Goal: Task Accomplishment & Management: Manage account settings

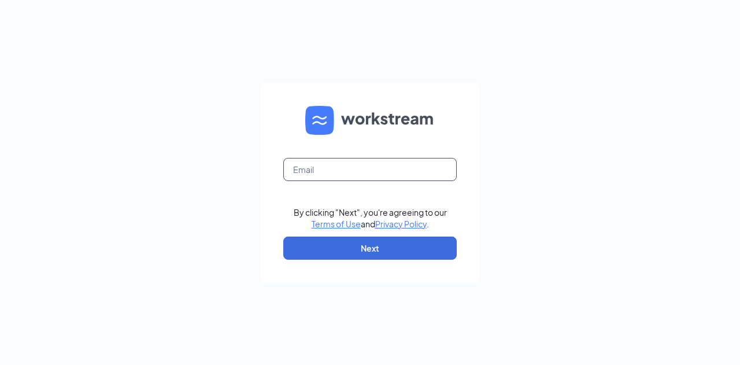
click at [309, 172] on input "text" at bounding box center [370, 169] width 174 height 23
type input "[PERSON_NAME][EMAIL_ADDRESS][DOMAIN_NAME]"
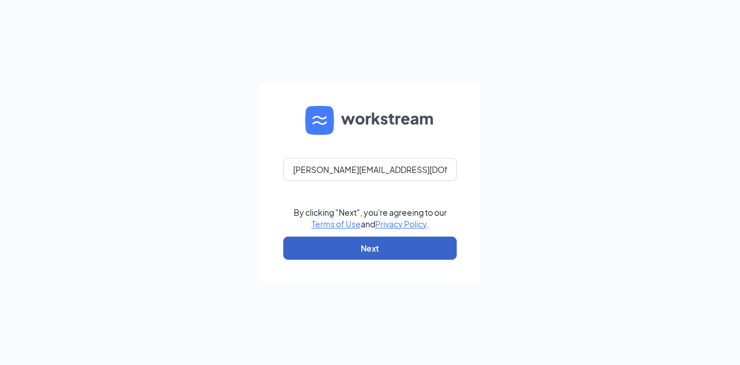
click at [367, 243] on button "Next" at bounding box center [370, 248] width 174 height 23
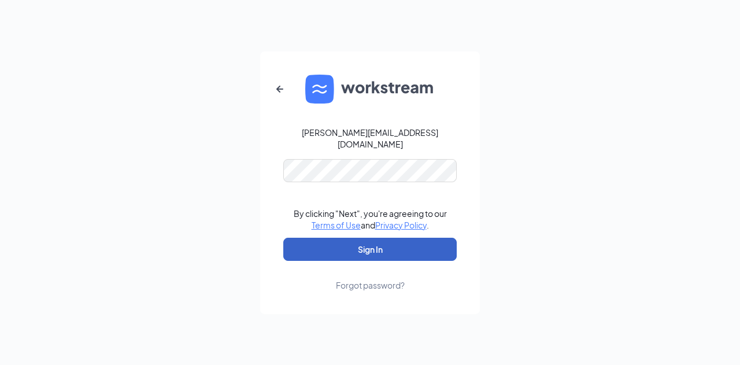
click at [363, 246] on button "Sign In" at bounding box center [370, 249] width 174 height 23
click at [367, 239] on button "Sign In" at bounding box center [370, 249] width 174 height 23
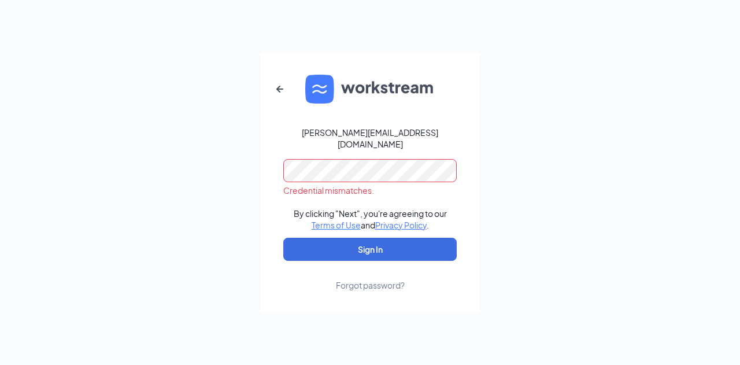
click at [280, 163] on form "[PERSON_NAME][EMAIL_ADDRESS][DOMAIN_NAME] Credential mismatches. By clicking "N…" at bounding box center [370, 182] width 220 height 263
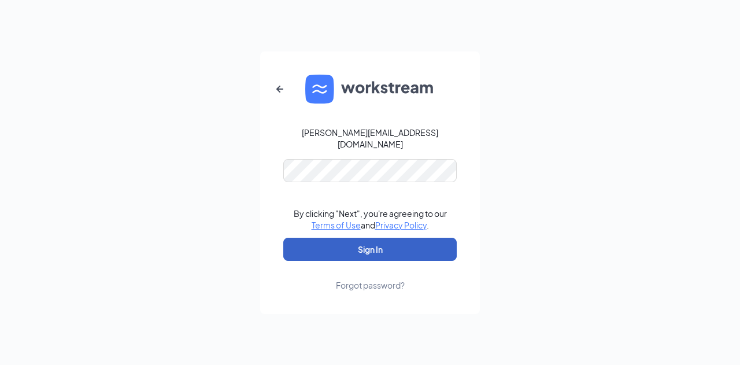
click at [363, 248] on button "Sign In" at bounding box center [370, 249] width 174 height 23
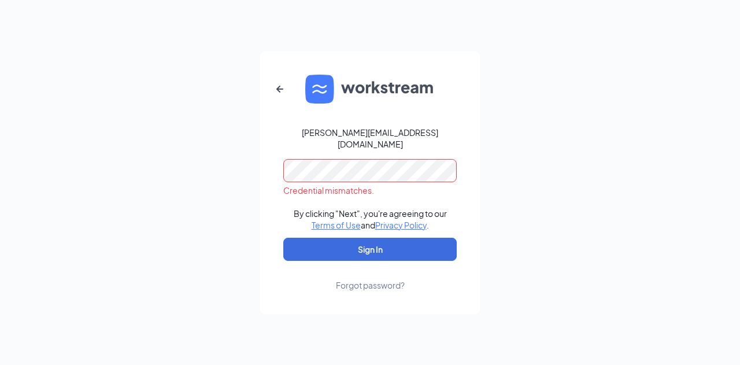
click at [253, 165] on div "[PERSON_NAME][EMAIL_ADDRESS][DOMAIN_NAME] Credential mismatches. By clicking "N…" at bounding box center [370, 182] width 740 height 365
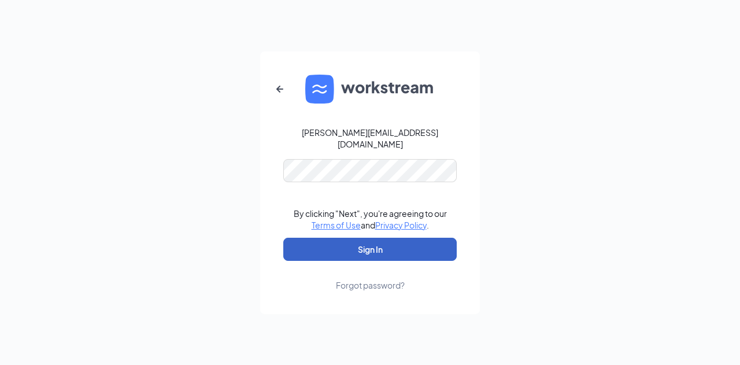
click at [359, 243] on button "Sign In" at bounding box center [370, 249] width 174 height 23
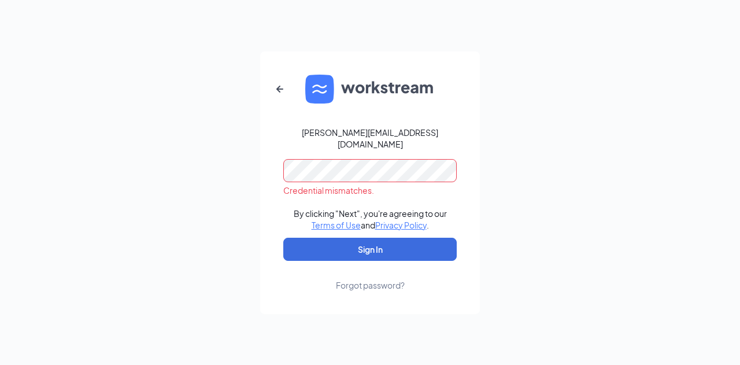
click at [241, 169] on div "[PERSON_NAME][EMAIL_ADDRESS][DOMAIN_NAME] Credential mismatches. By clicking "N…" at bounding box center [370, 182] width 740 height 365
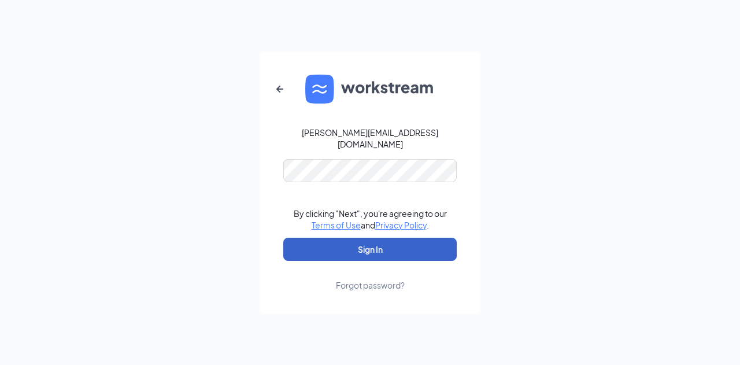
click at [367, 241] on button "Sign In" at bounding box center [370, 249] width 174 height 23
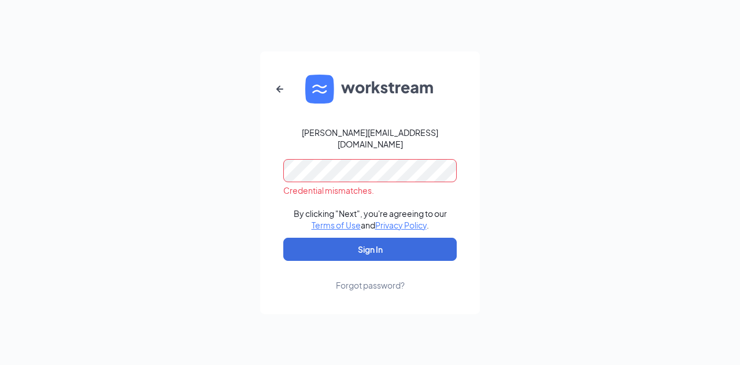
click at [231, 161] on div "[PERSON_NAME][EMAIL_ADDRESS][DOMAIN_NAME] Credential mismatches. By clicking "N…" at bounding box center [370, 182] width 740 height 365
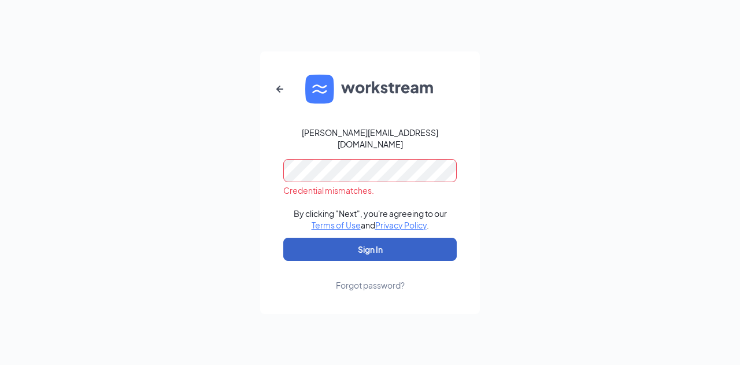
click at [375, 240] on button "Sign In" at bounding box center [370, 249] width 174 height 23
